Goal: Find specific page/section: Find specific page/section

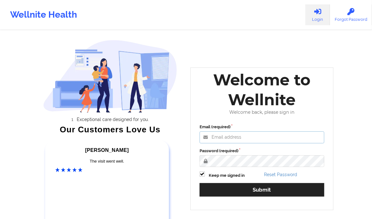
click at [228, 137] on input "Email (required)" at bounding box center [261, 138] width 125 height 12
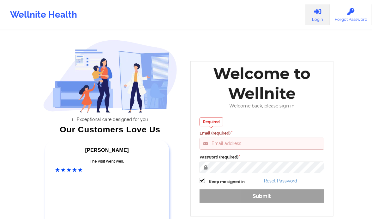
type input "[PERSON_NAME][EMAIL_ADDRESS][DOMAIN_NAME]"
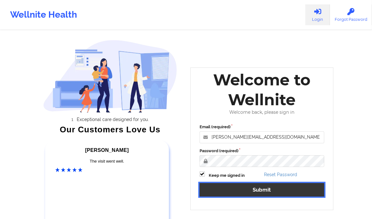
click at [263, 193] on button "Submit" at bounding box center [261, 190] width 125 height 14
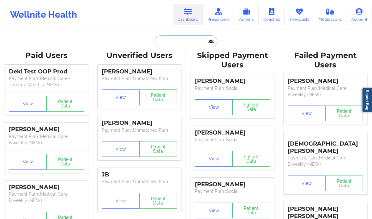
click at [188, 44] on input "text" at bounding box center [186, 41] width 62 height 12
paste input "[PERSON_NAME]"
type input "[PERSON_NAME]"
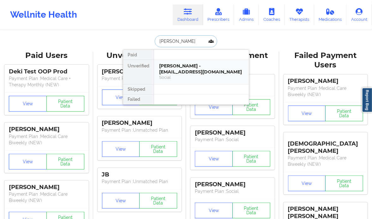
click at [220, 78] on div "Social" at bounding box center [201, 77] width 85 height 5
